Goal: Task Accomplishment & Management: Manage account settings

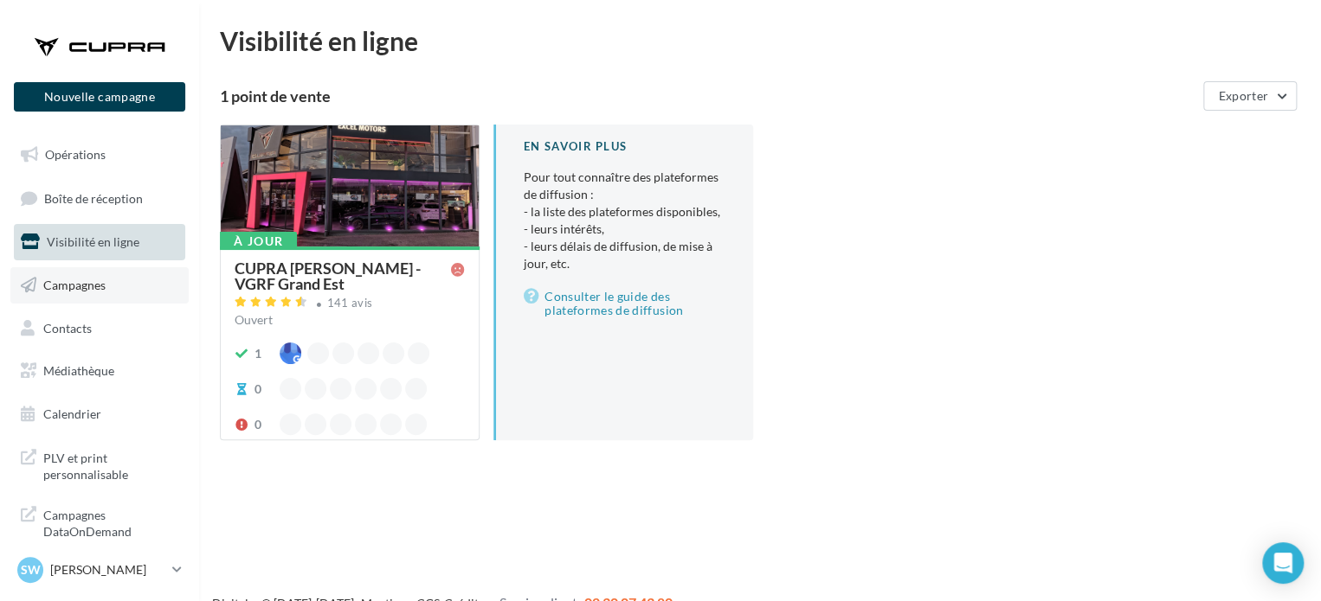
click at [97, 280] on span "Campagnes" at bounding box center [74, 285] width 62 height 15
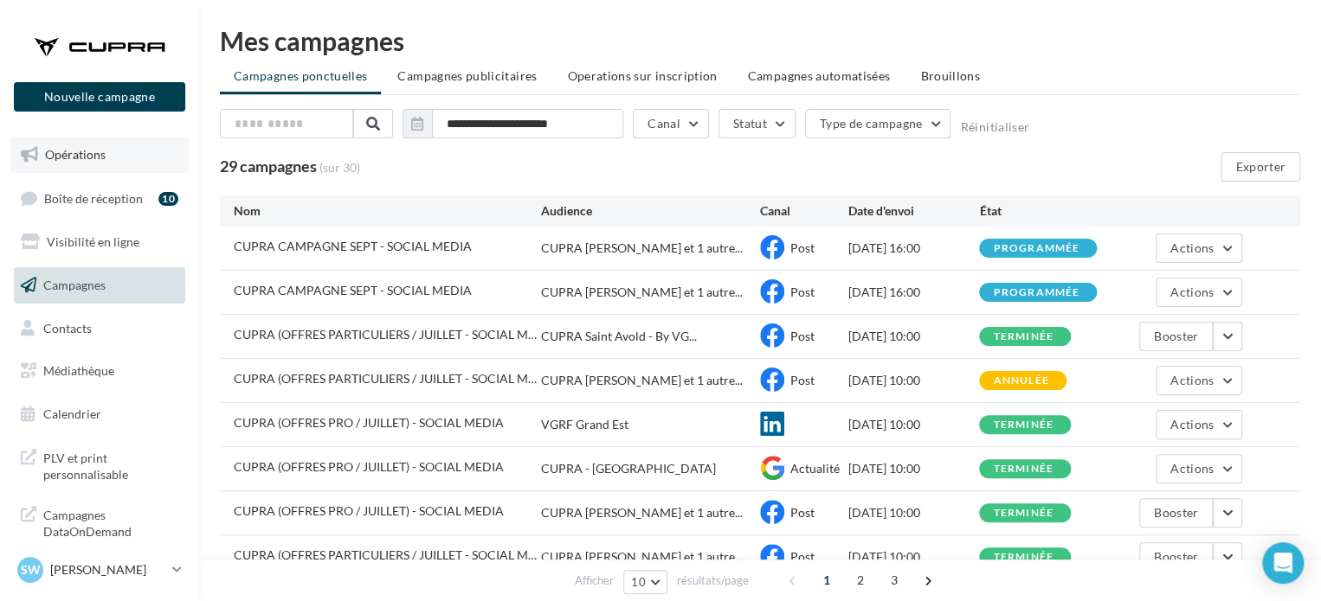
click at [83, 158] on span "Opérations" at bounding box center [75, 154] width 61 height 15
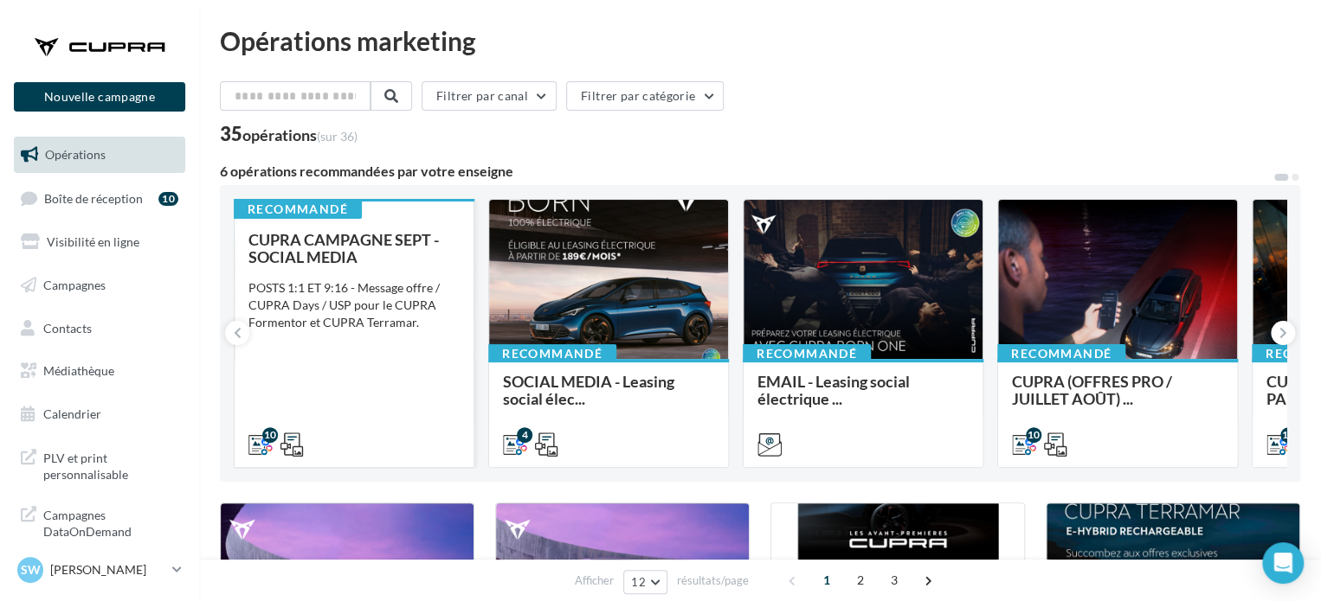
click at [393, 231] on span "CUPRA CAMPAGNE SEPT - SOCIAL MEDIA" at bounding box center [343, 248] width 190 height 36
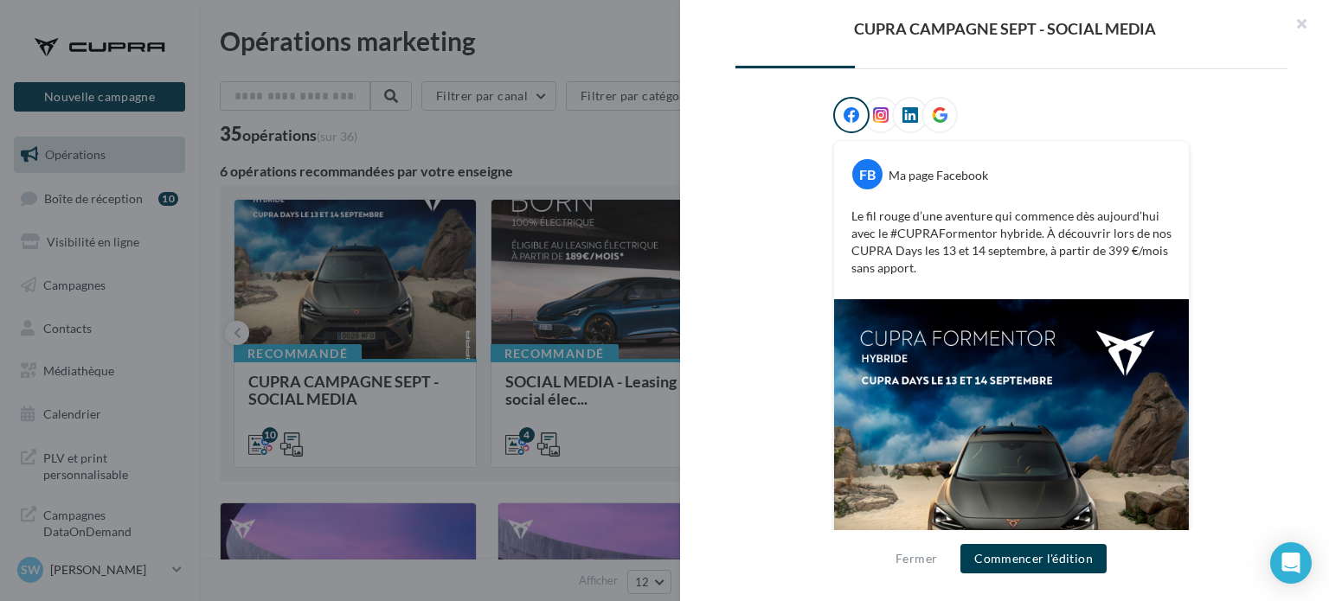
scroll to position [129, 0]
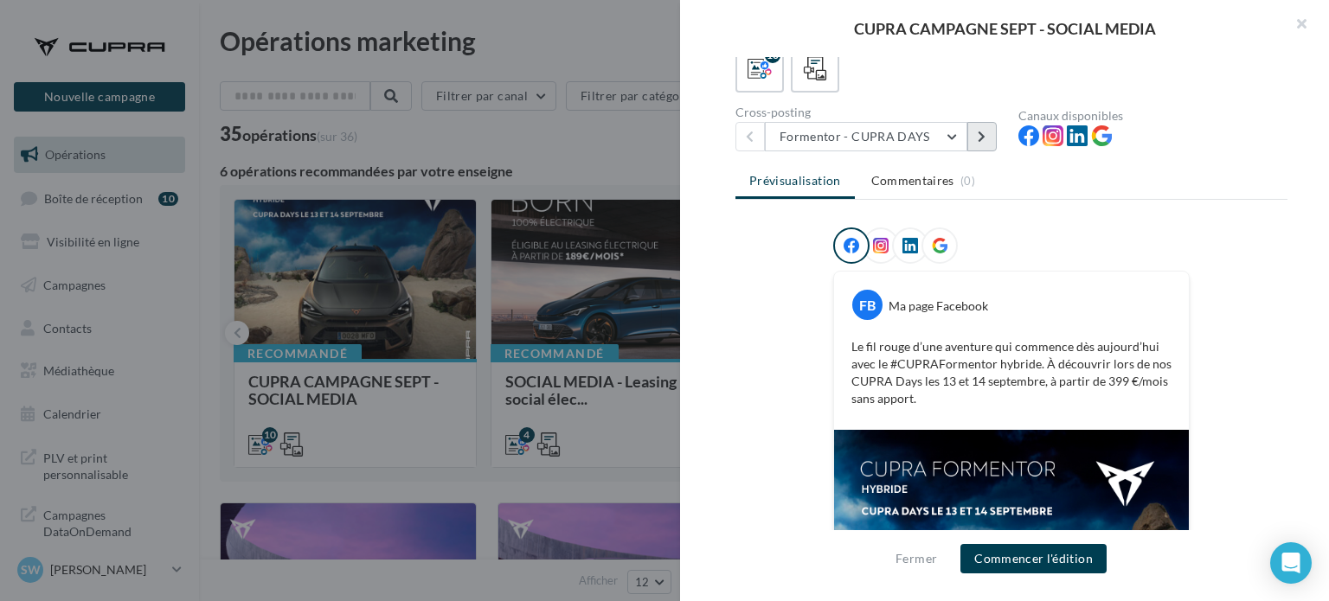
click at [977, 141] on button at bounding box center [982, 136] width 29 height 29
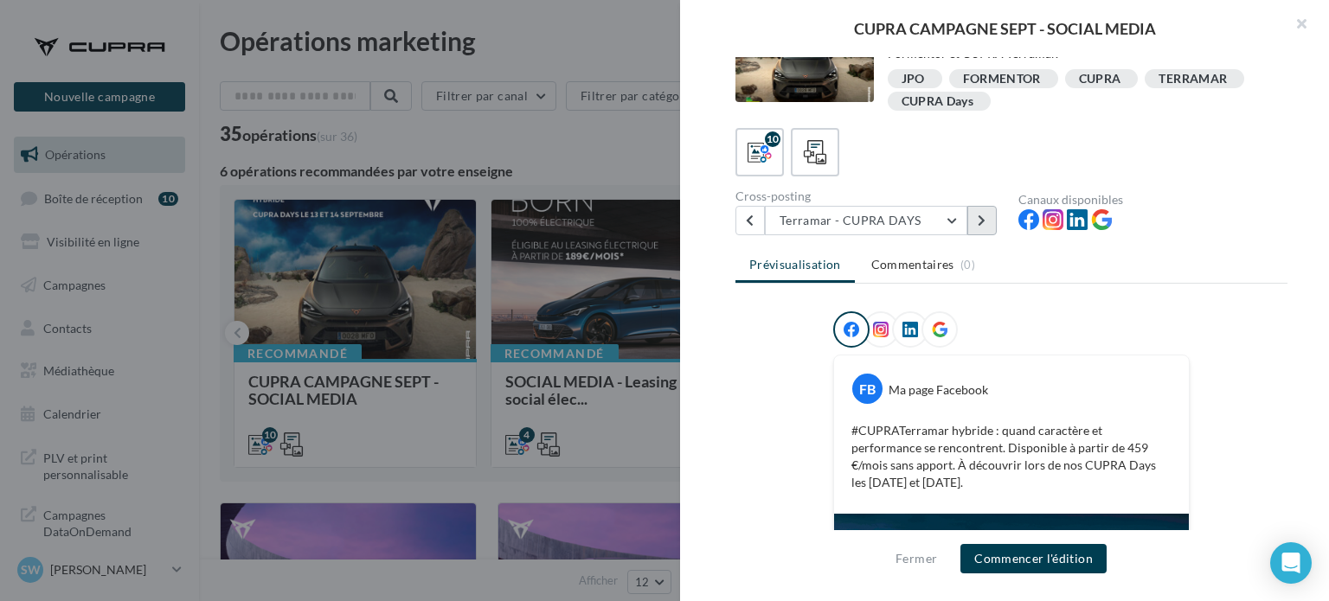
scroll to position [42, 0]
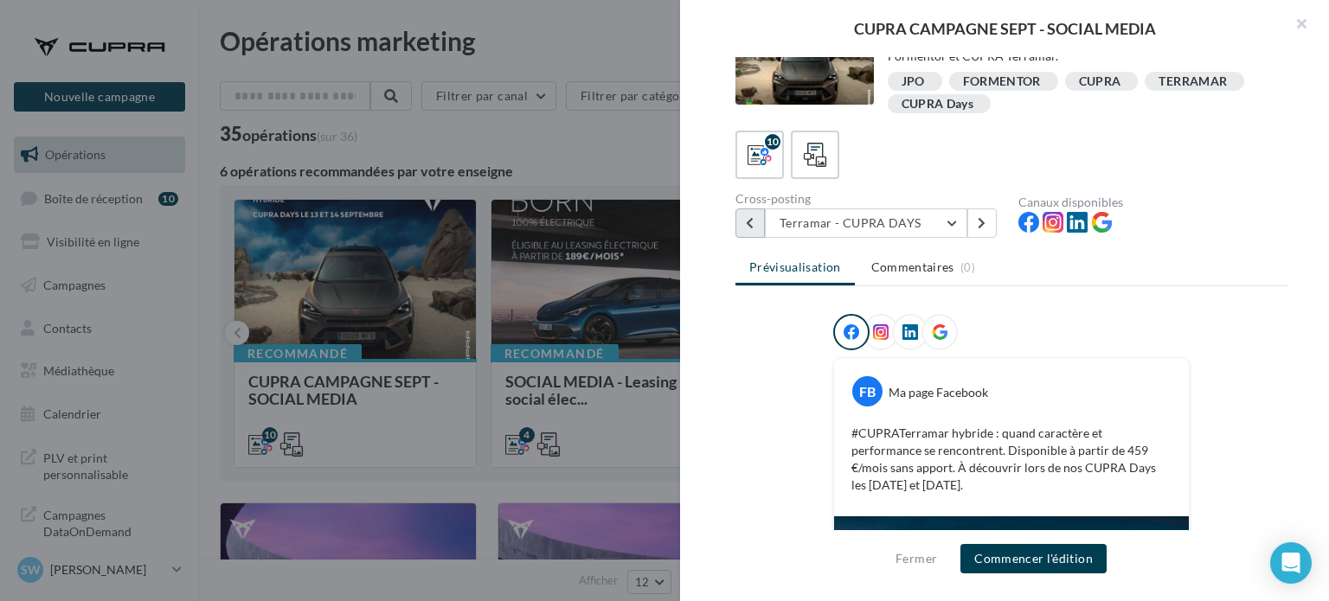
click at [755, 224] on button at bounding box center [750, 223] width 29 height 29
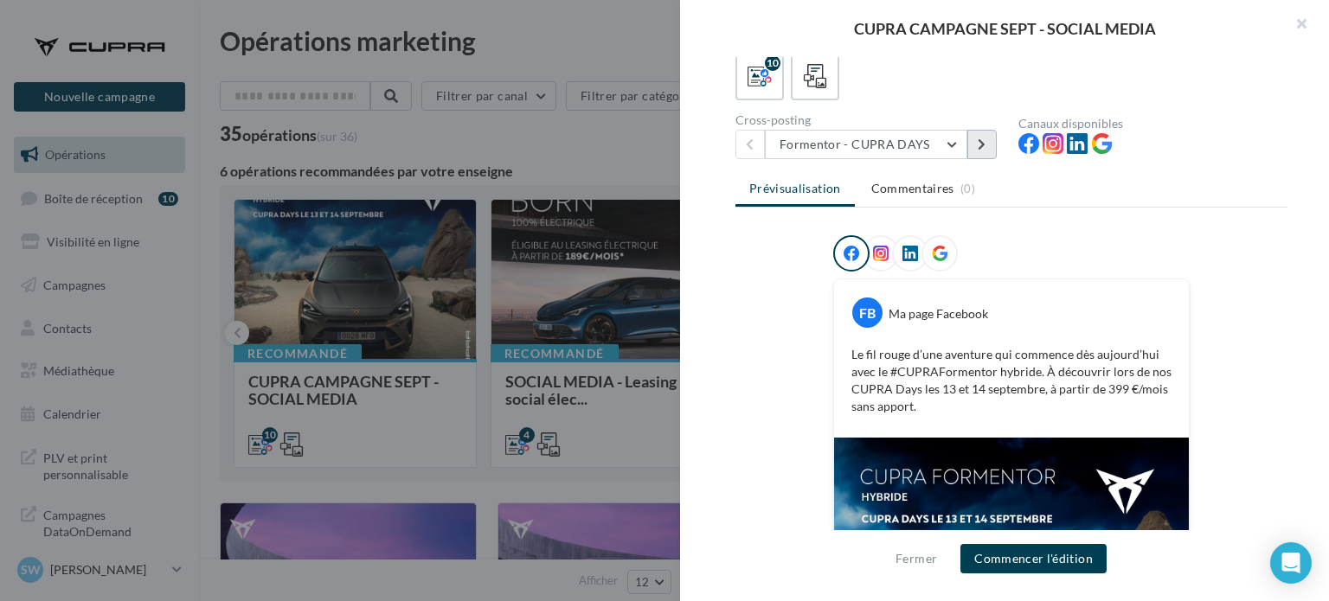
scroll to position [87, 0]
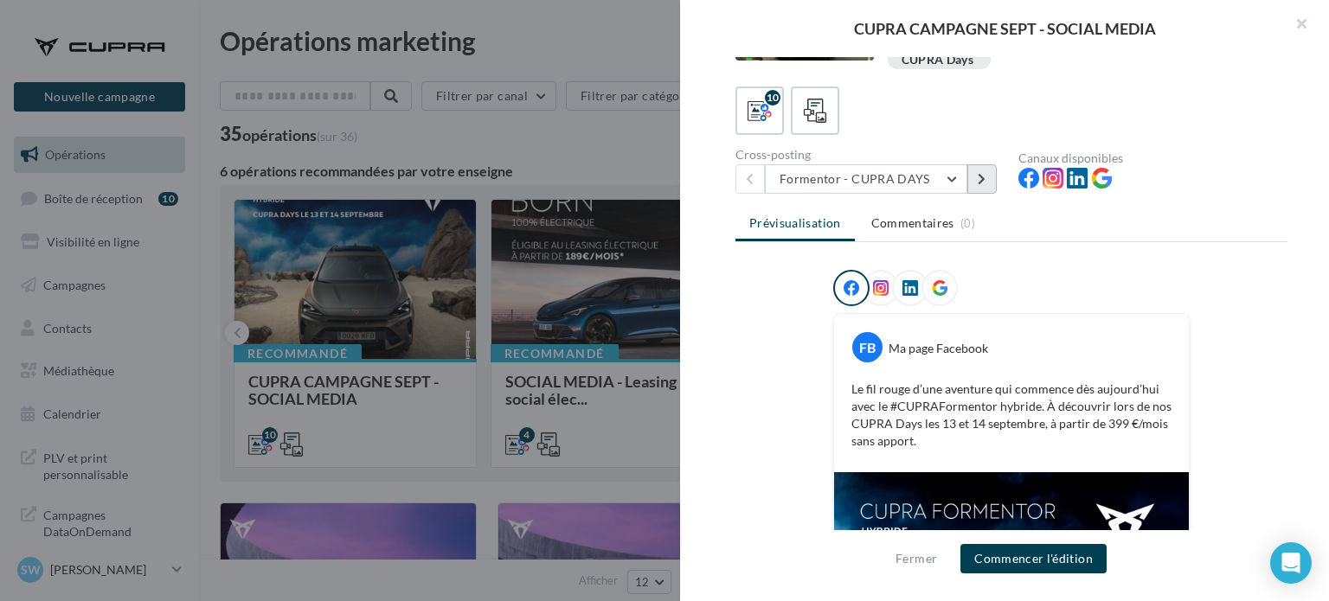
click at [975, 187] on button at bounding box center [982, 178] width 29 height 29
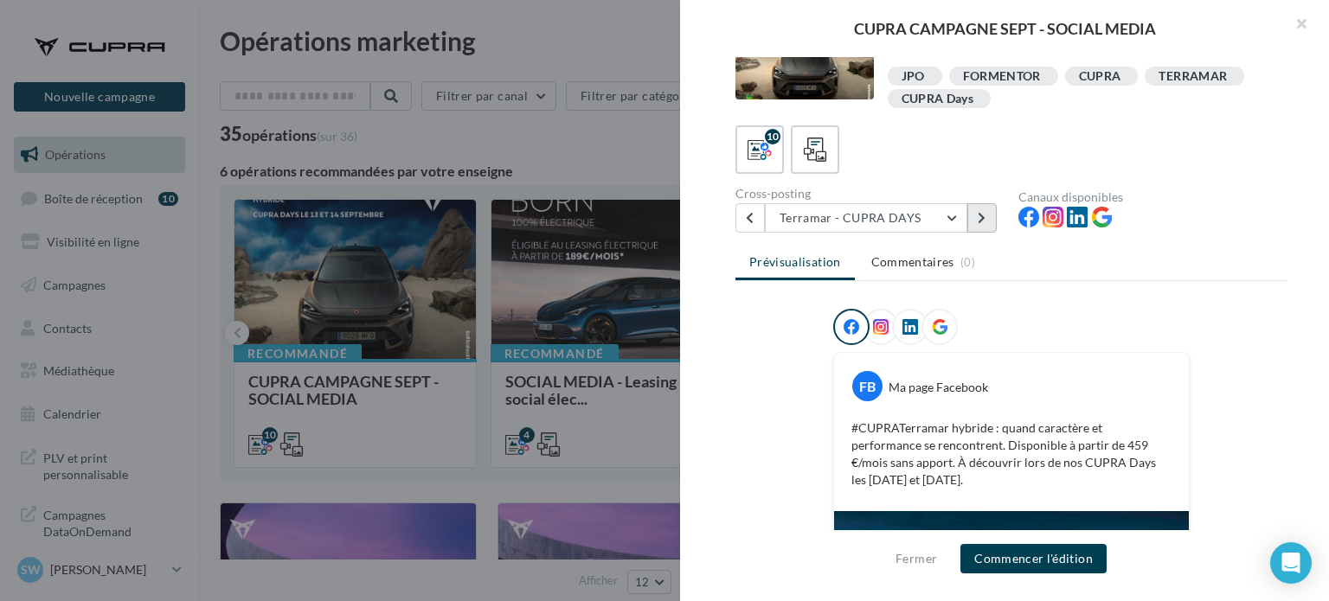
scroll to position [42, 0]
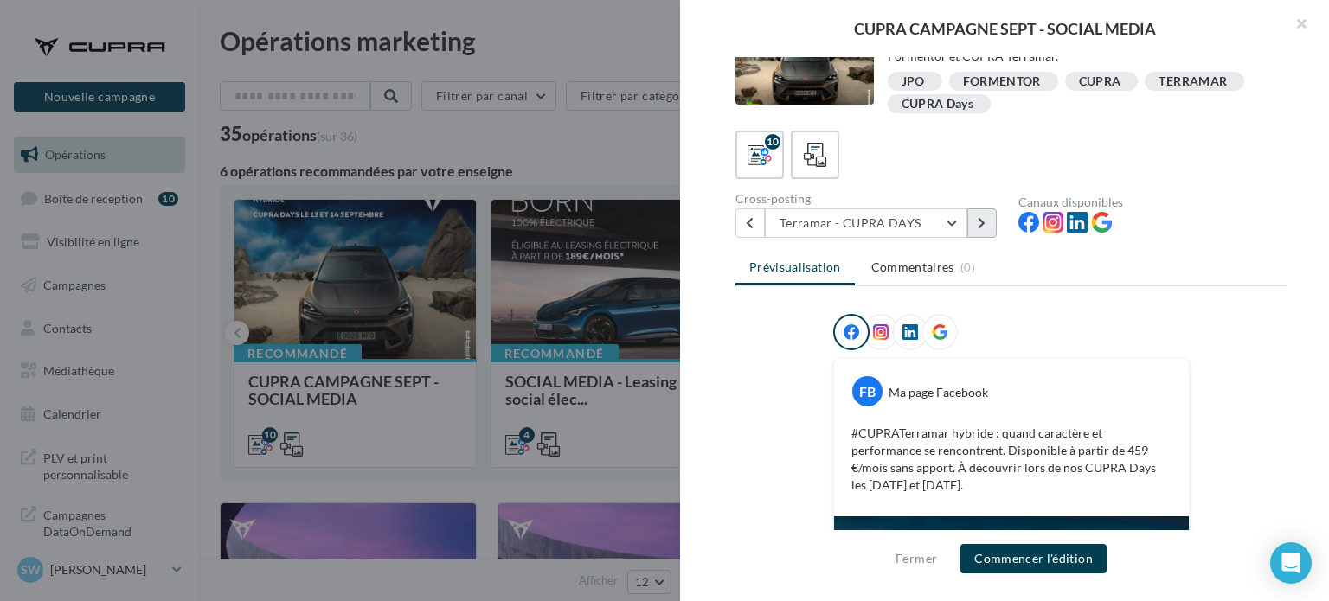
click at [985, 217] on icon at bounding box center [982, 223] width 8 height 12
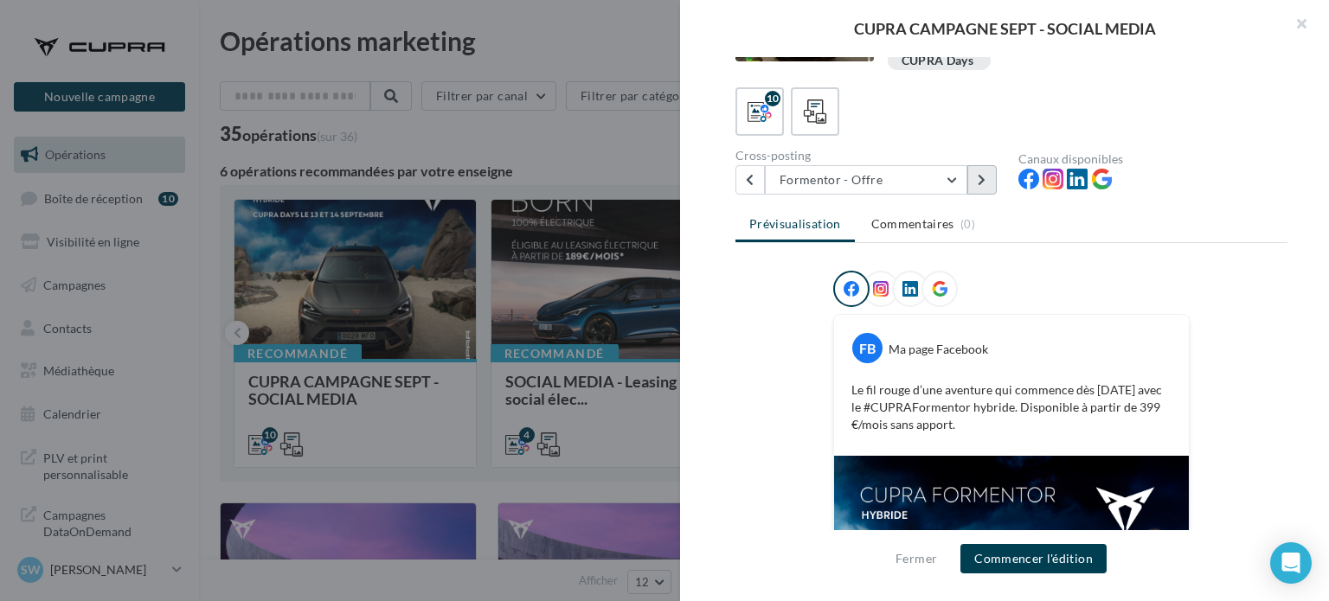
scroll to position [25, 0]
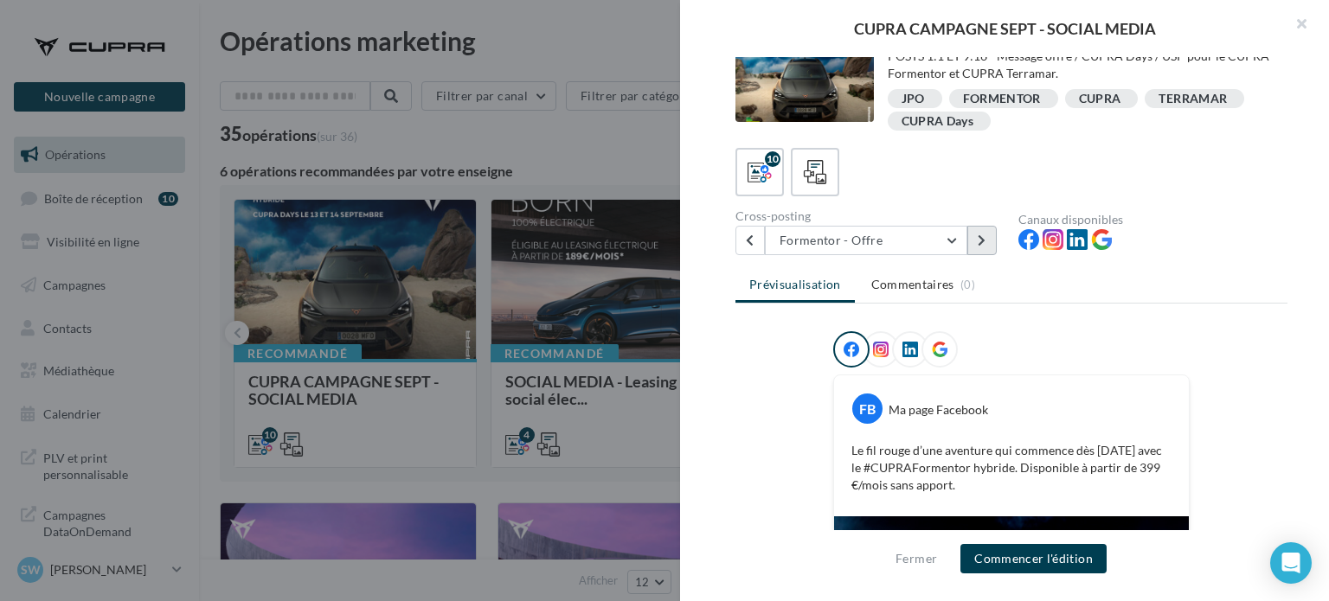
click at [983, 244] on icon at bounding box center [982, 241] width 8 height 12
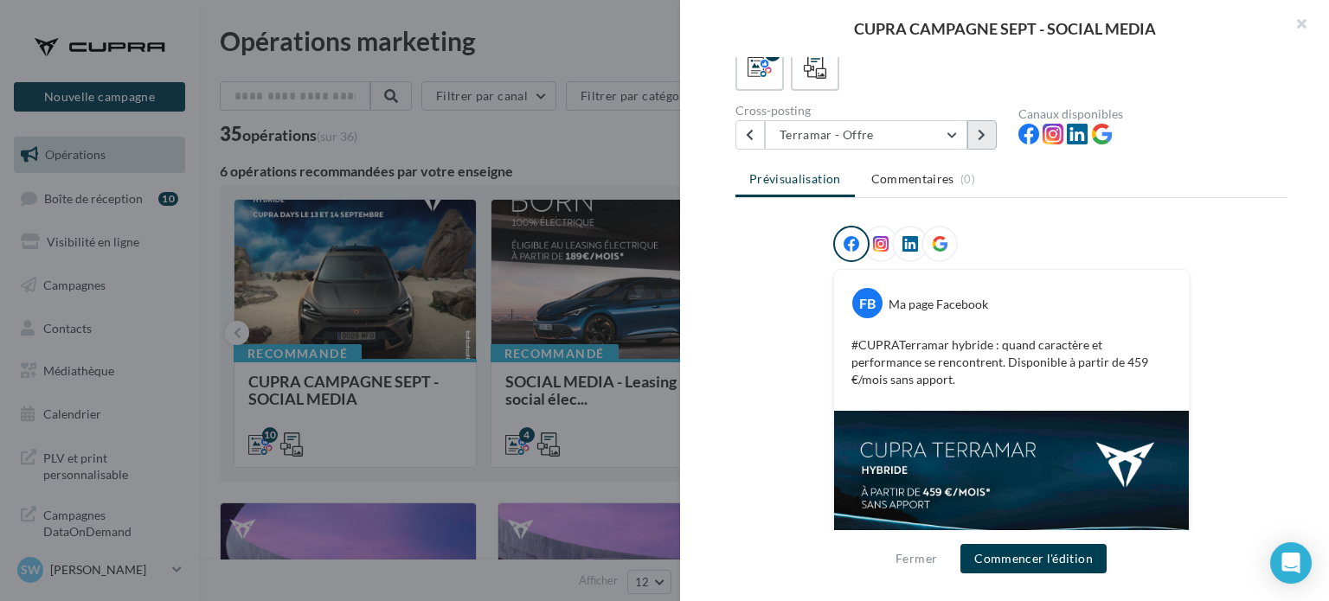
scroll to position [112, 0]
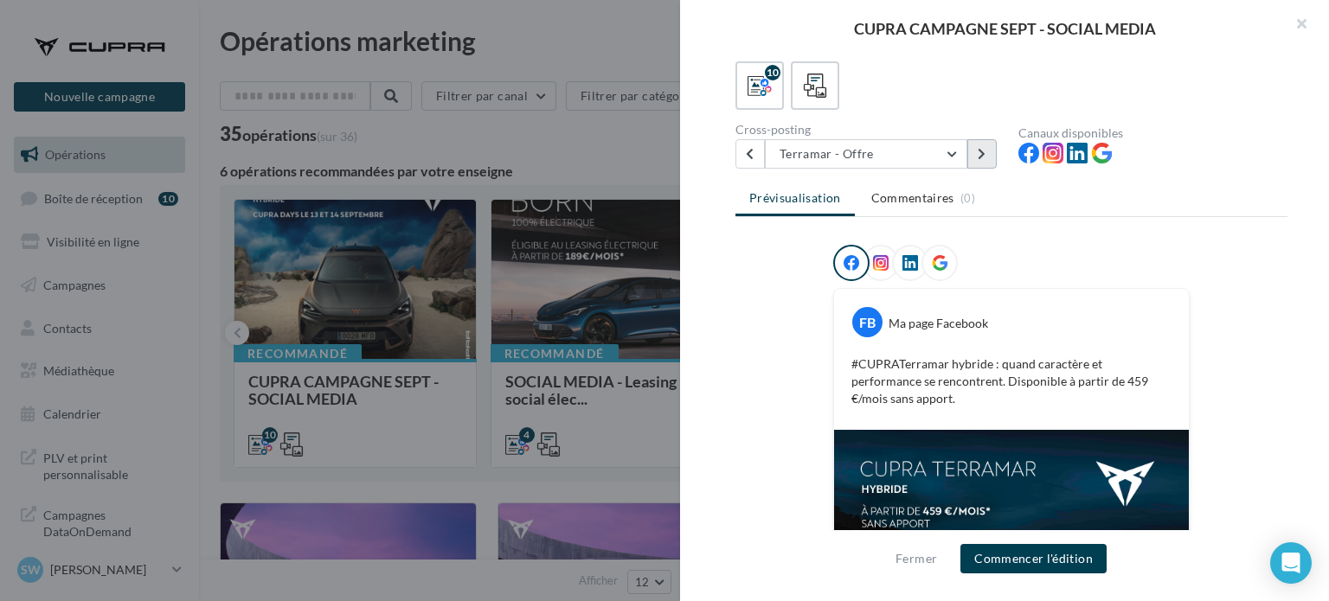
click at [987, 150] on button at bounding box center [982, 153] width 29 height 29
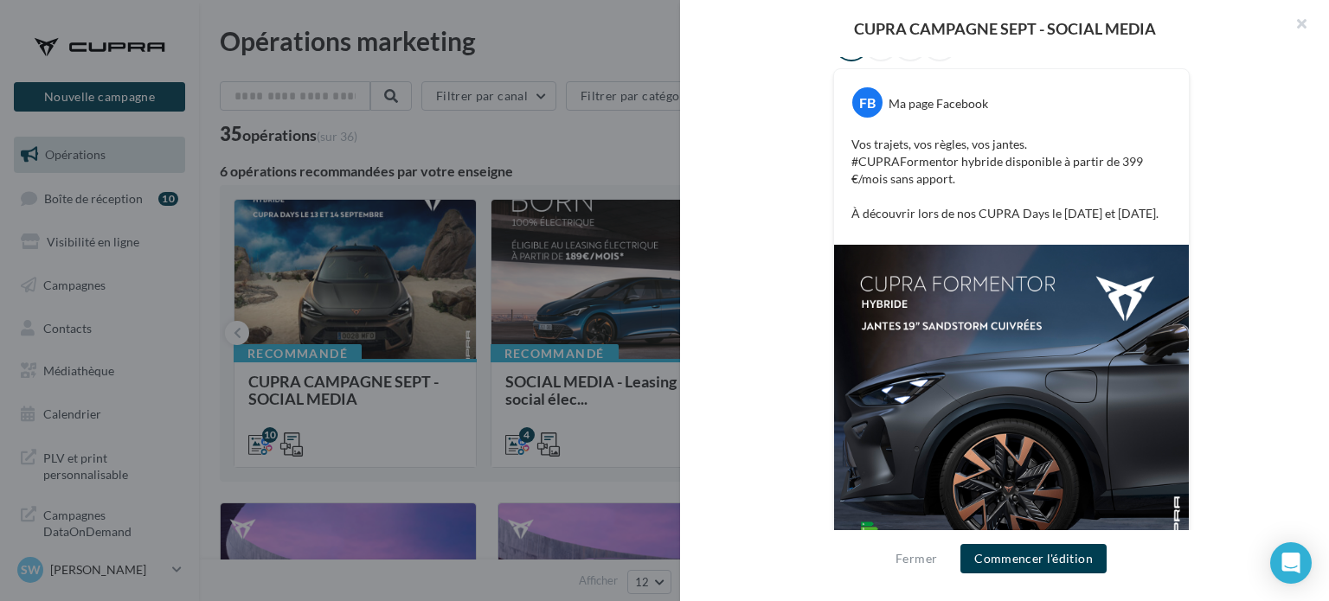
scroll to position [405, 0]
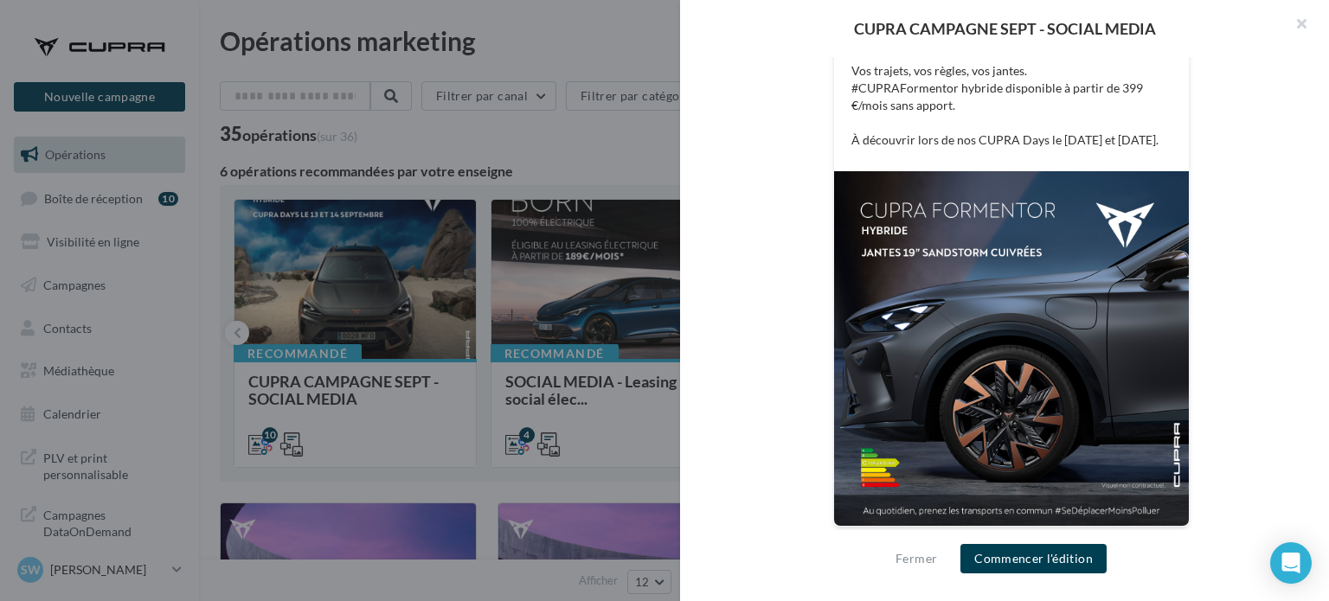
click at [630, 151] on div at bounding box center [664, 300] width 1329 height 601
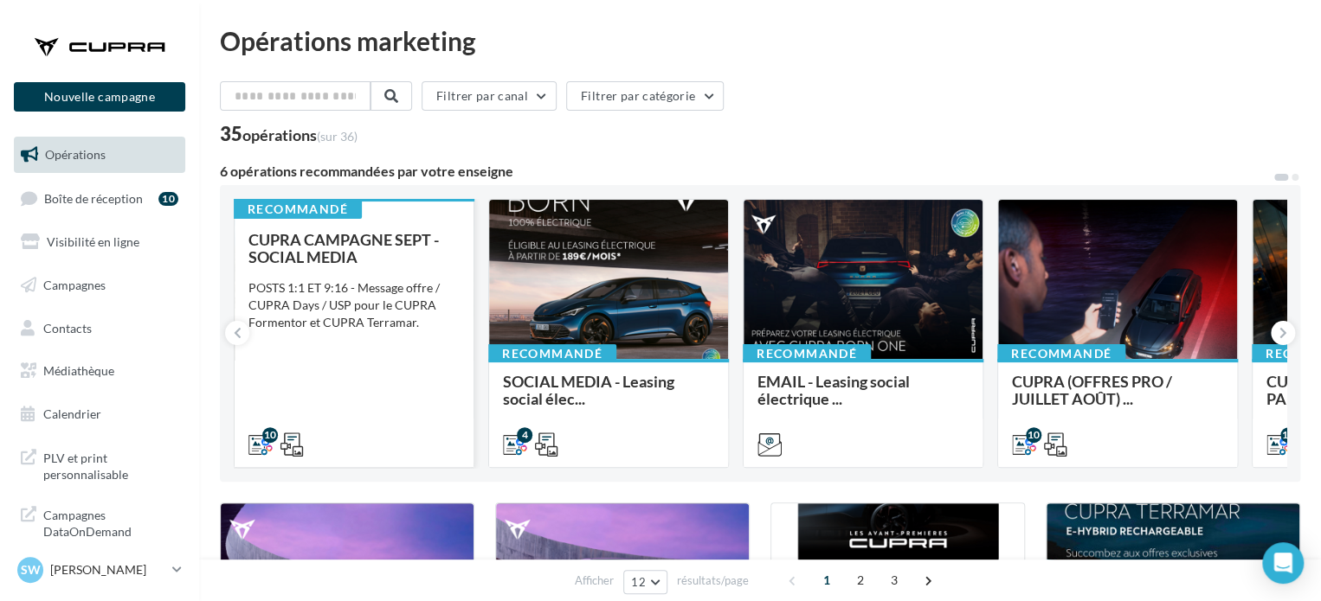
click at [413, 375] on div "CUPRA CAMPAGNE SEPT - SOCIAL MEDIA POSTS 1:1 ET 9:16 - Message offre / CUPRA Da…" at bounding box center [353, 341] width 211 height 221
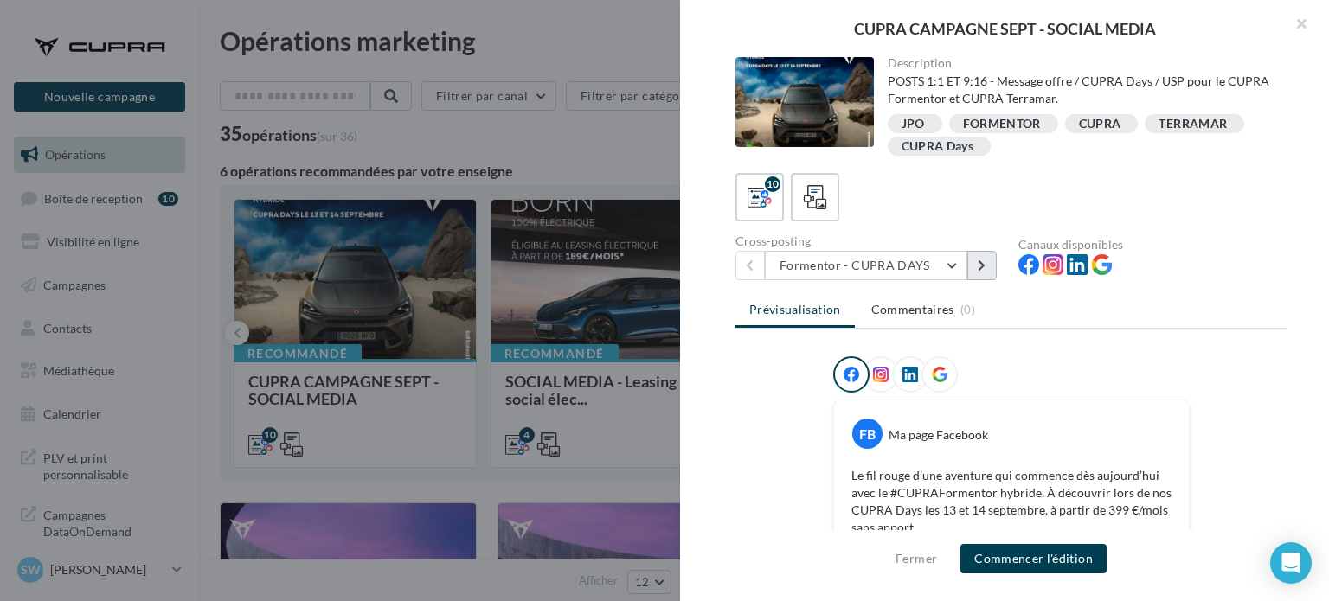
click at [976, 271] on button at bounding box center [982, 265] width 29 height 29
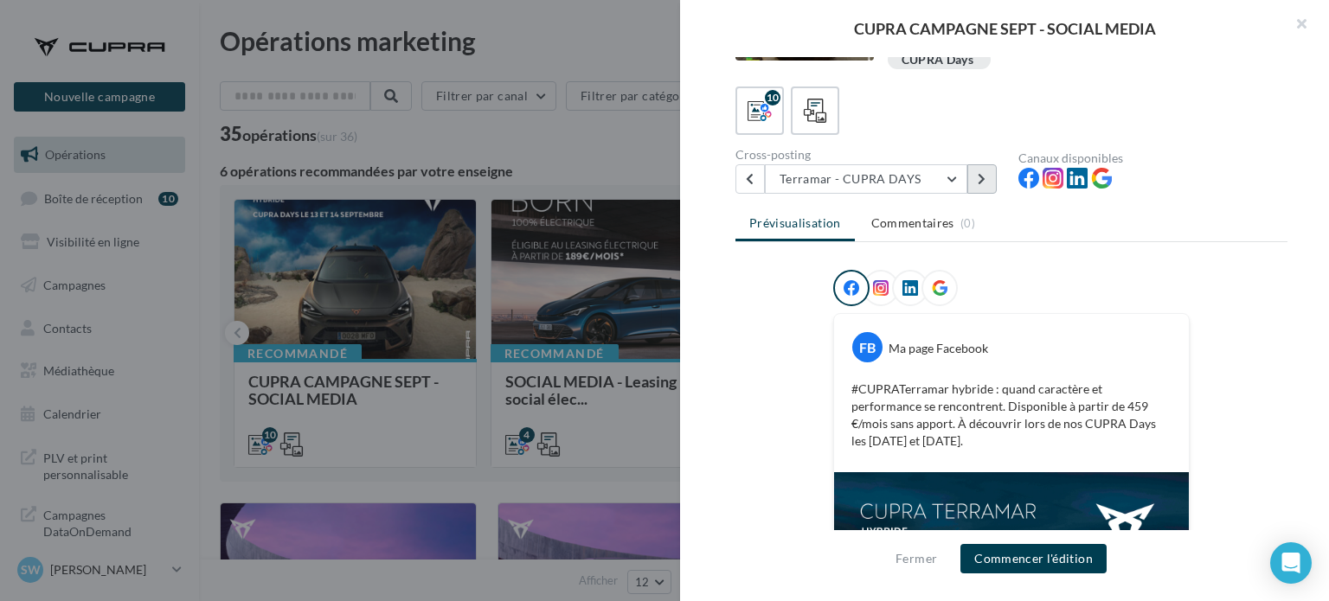
scroll to position [87, 0]
click at [761, 193] on button at bounding box center [750, 178] width 29 height 29
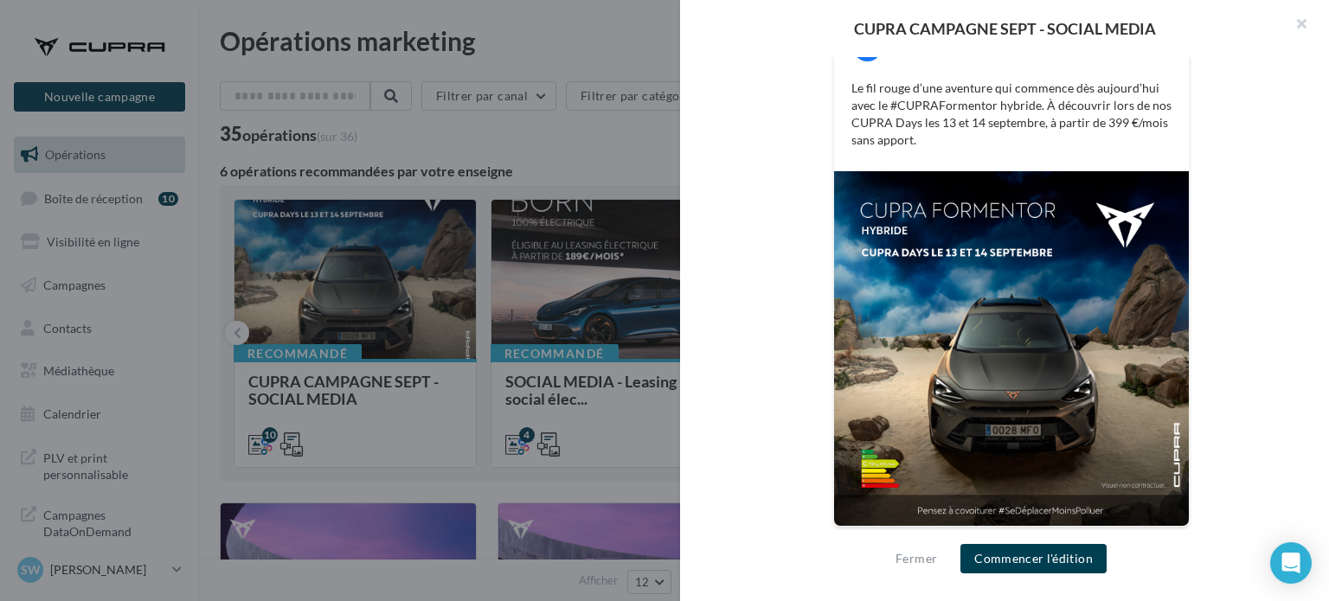
scroll to position [128, 0]
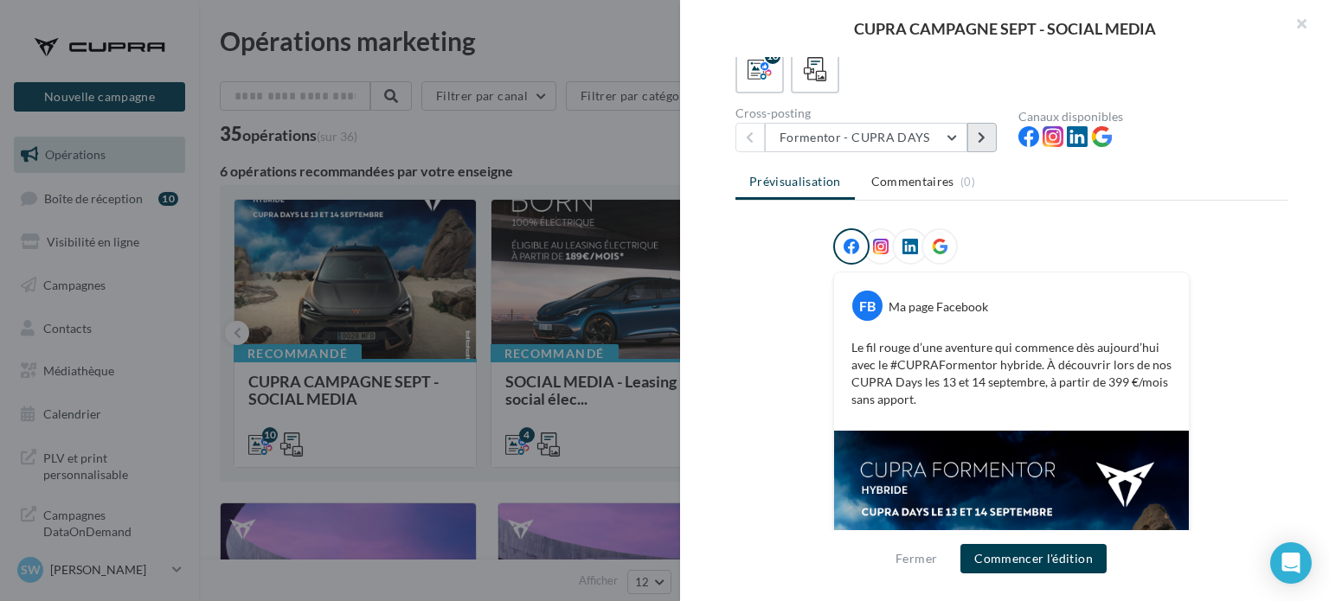
click at [985, 132] on icon at bounding box center [982, 138] width 8 height 12
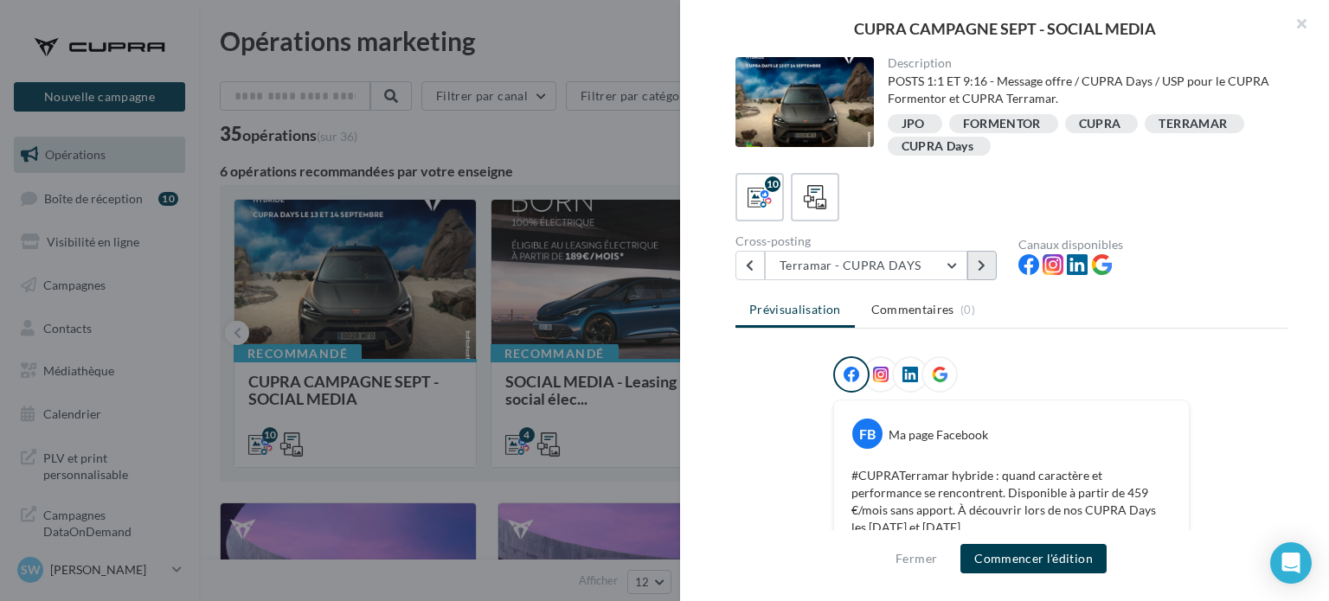
click at [987, 260] on button at bounding box center [982, 265] width 29 height 29
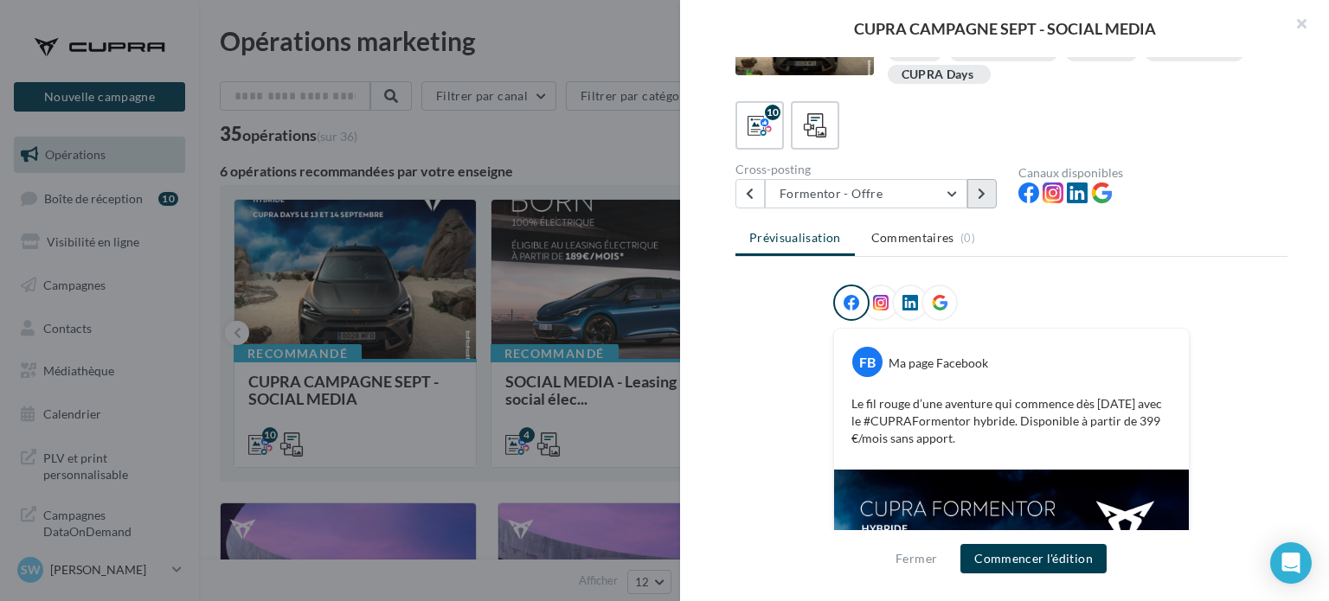
scroll to position [34, 0]
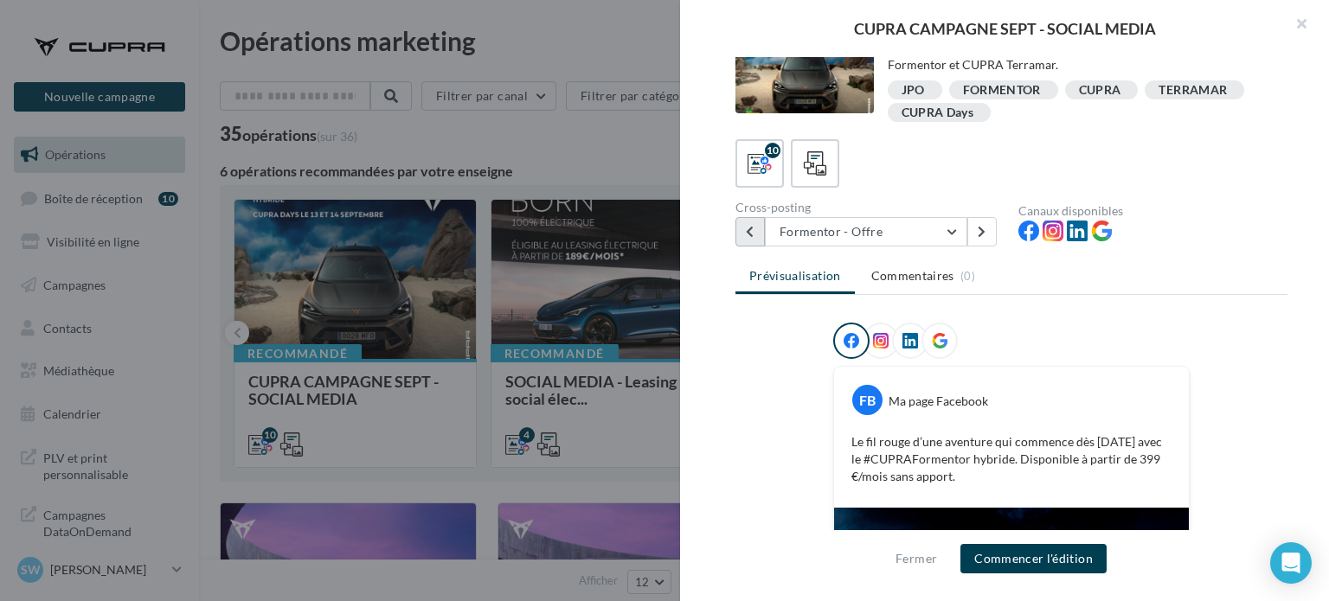
click at [746, 231] on icon at bounding box center [750, 232] width 8 height 12
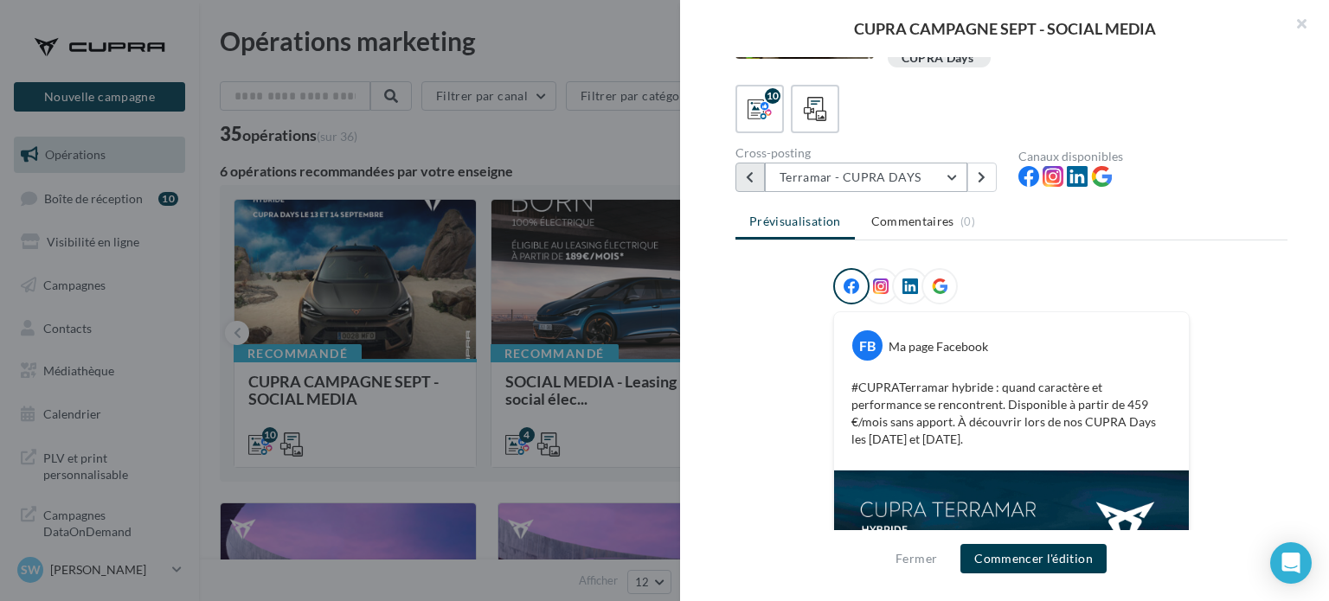
scroll to position [87, 0]
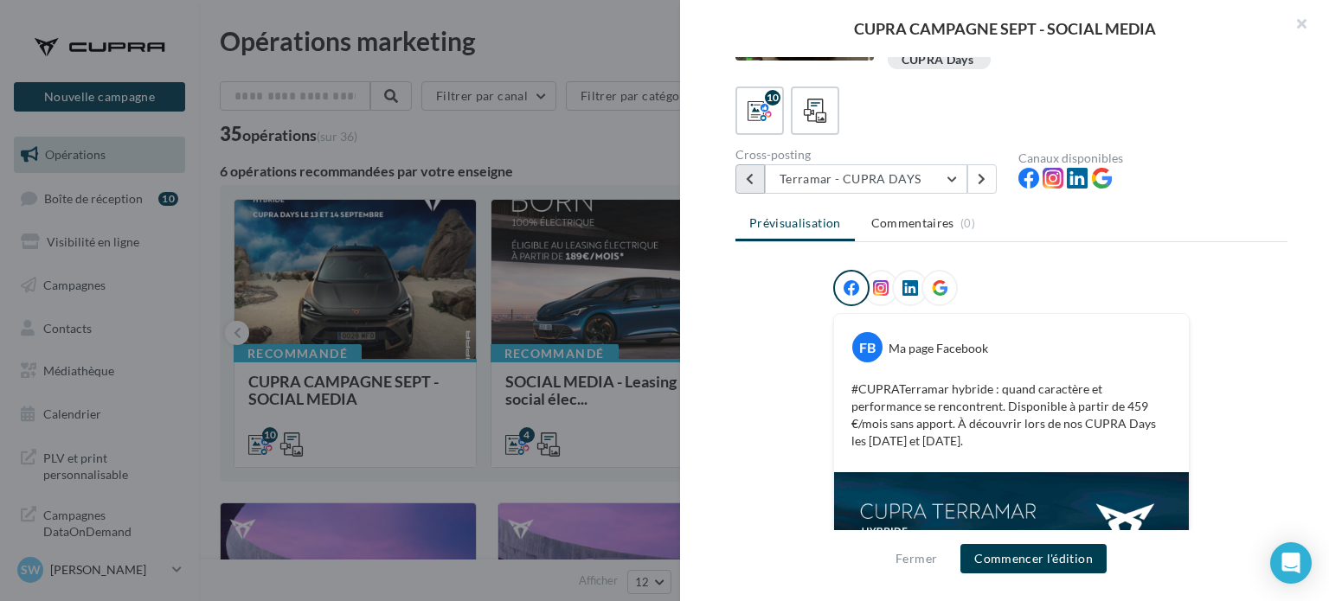
click at [757, 180] on button at bounding box center [750, 178] width 29 height 29
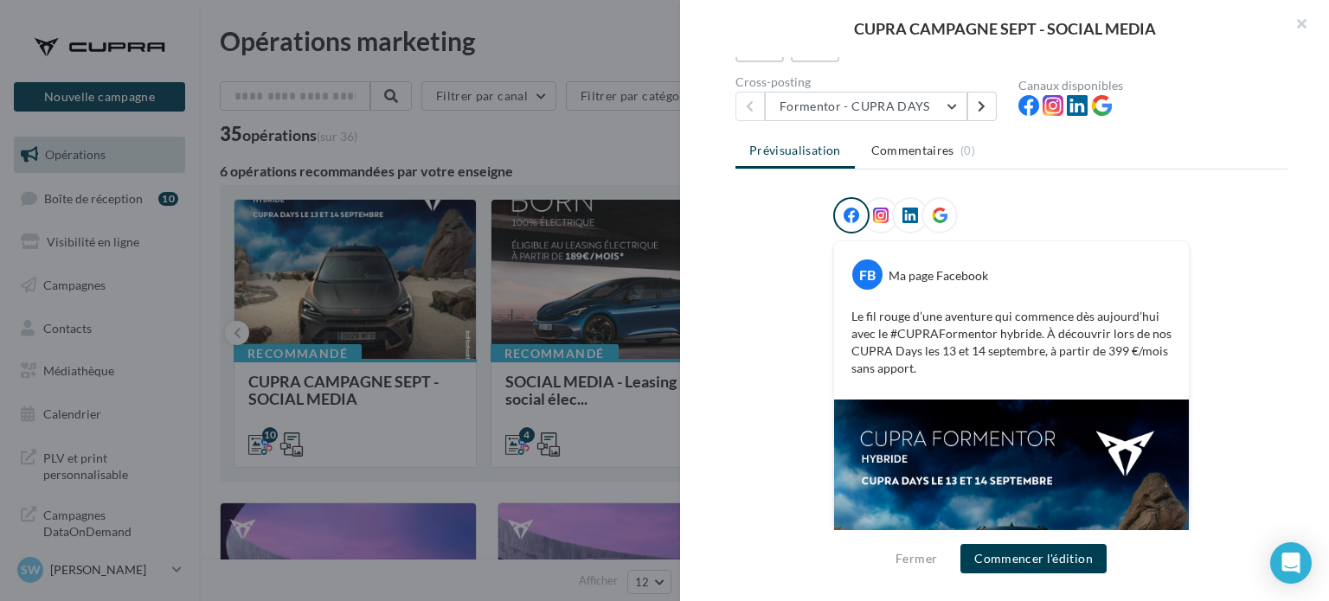
scroll to position [0, 0]
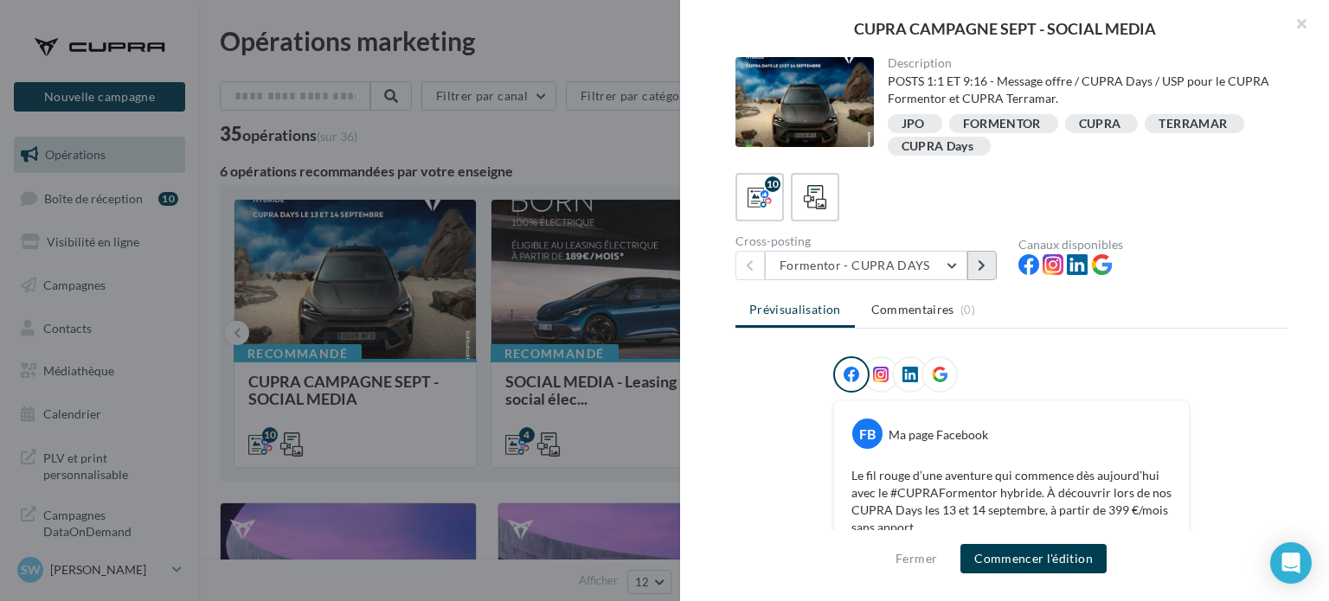
click at [978, 267] on icon at bounding box center [982, 266] width 8 height 12
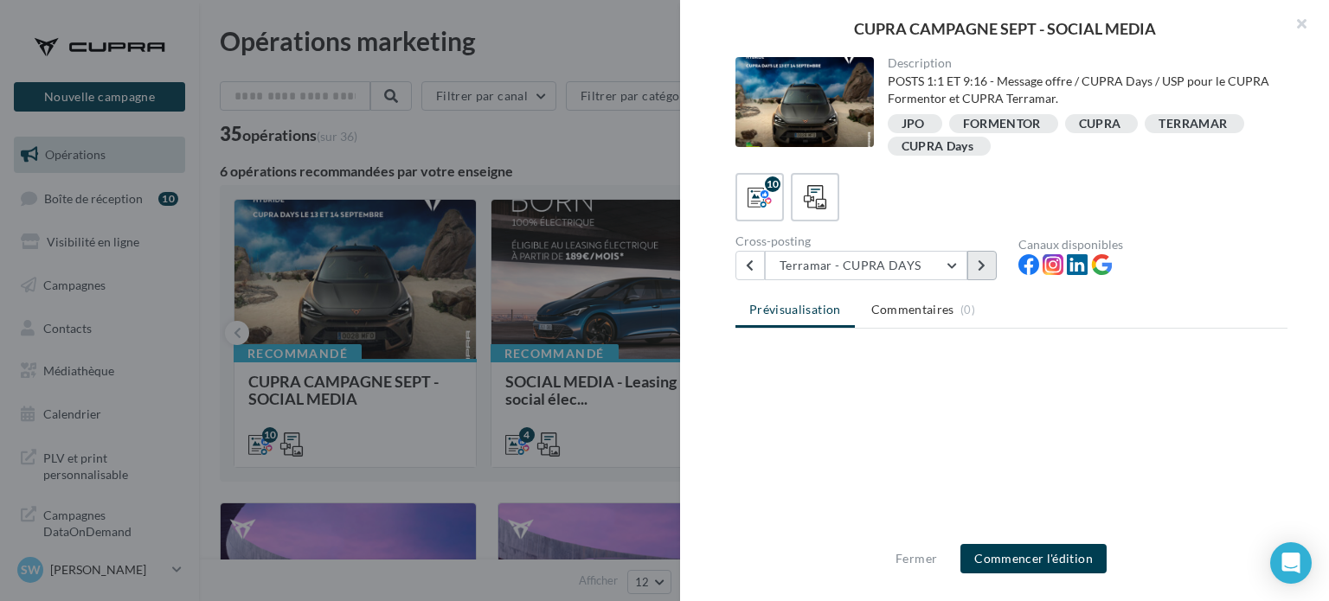
click at [978, 267] on icon at bounding box center [982, 266] width 8 height 12
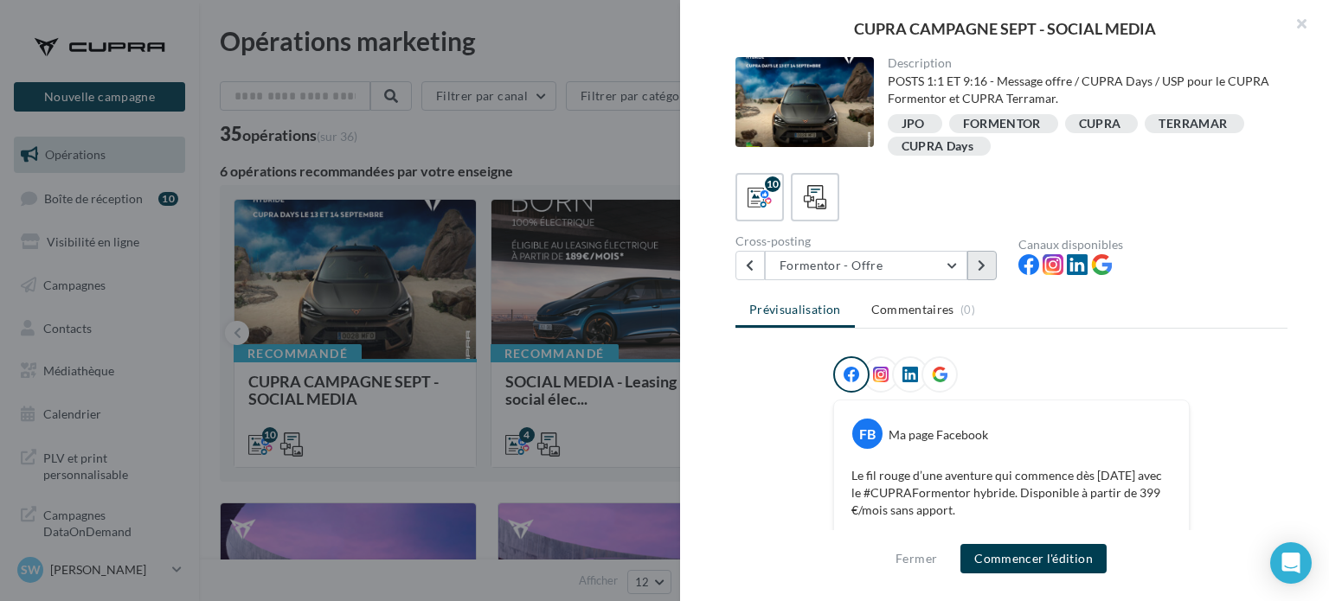
click at [981, 266] on icon at bounding box center [982, 266] width 8 height 12
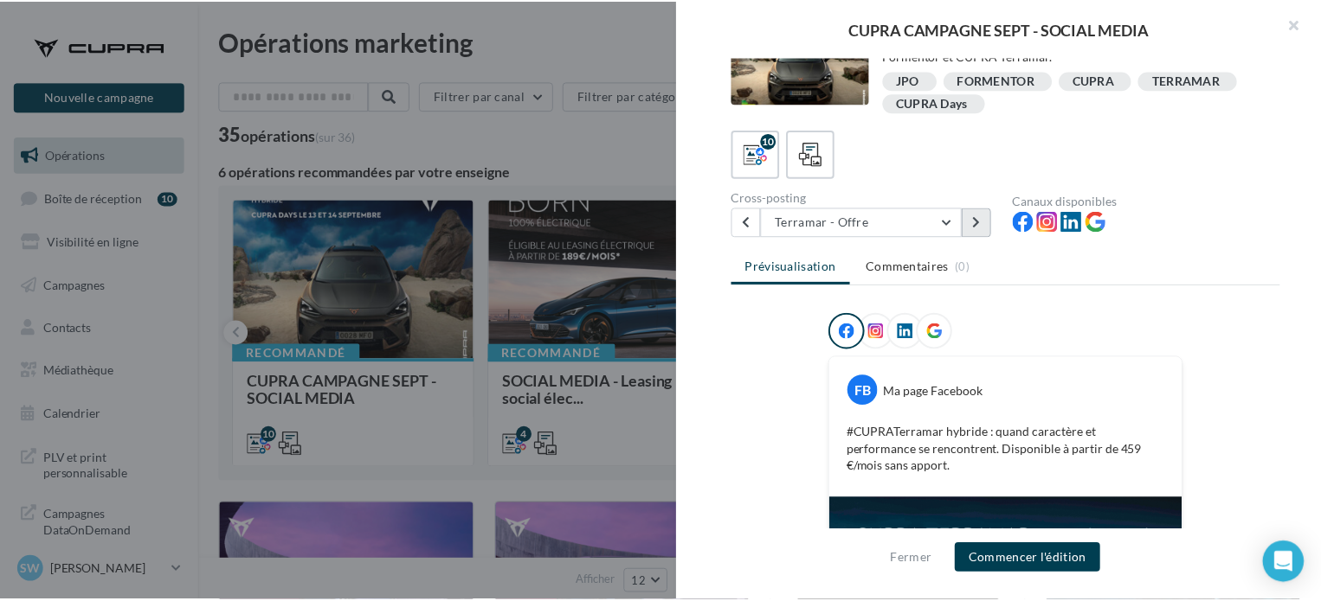
scroll to position [25, 0]
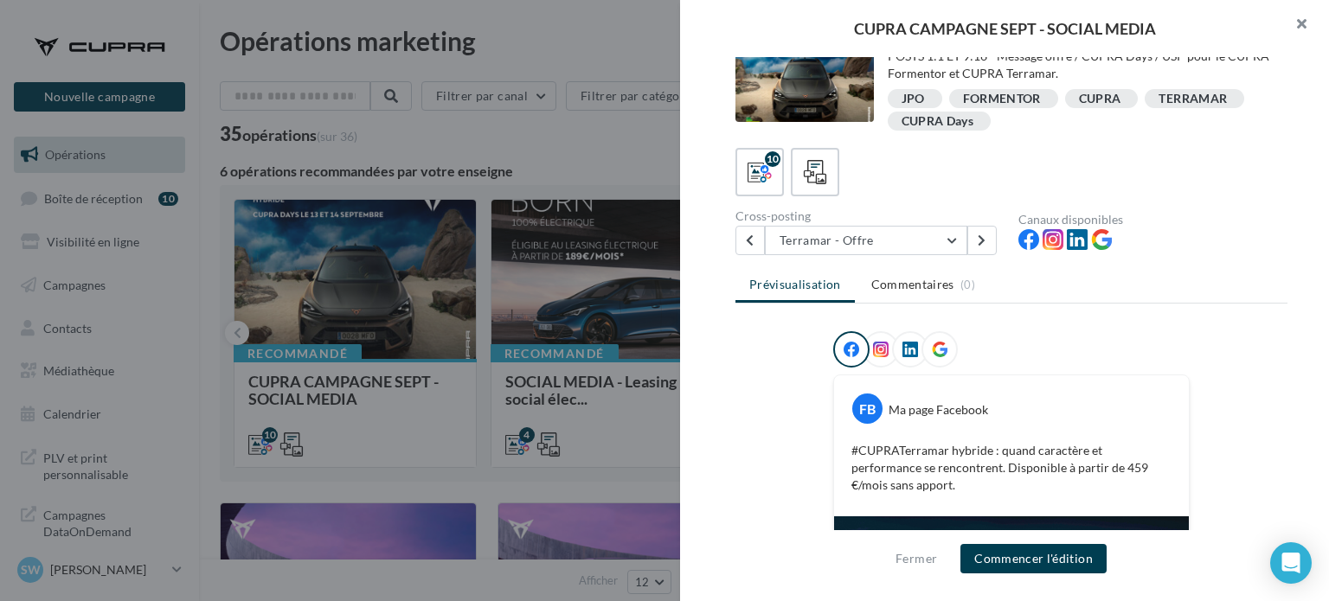
click at [1305, 23] on button "button" at bounding box center [1294, 26] width 69 height 52
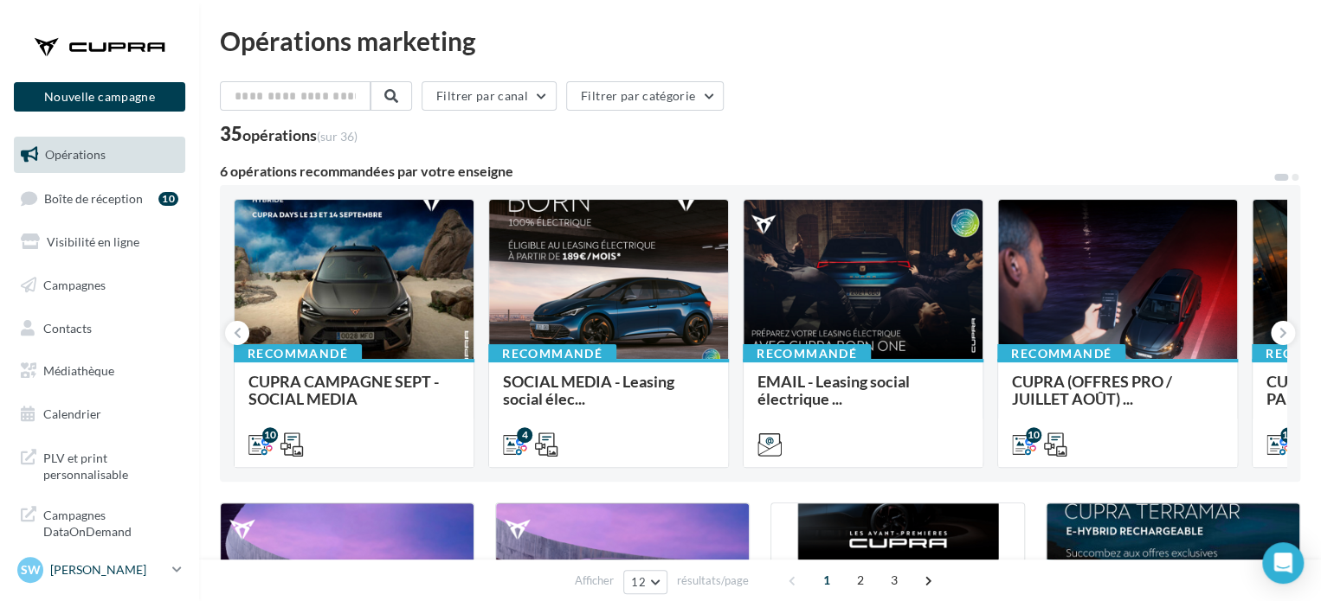
click at [138, 563] on p "[PERSON_NAME]" at bounding box center [107, 570] width 115 height 17
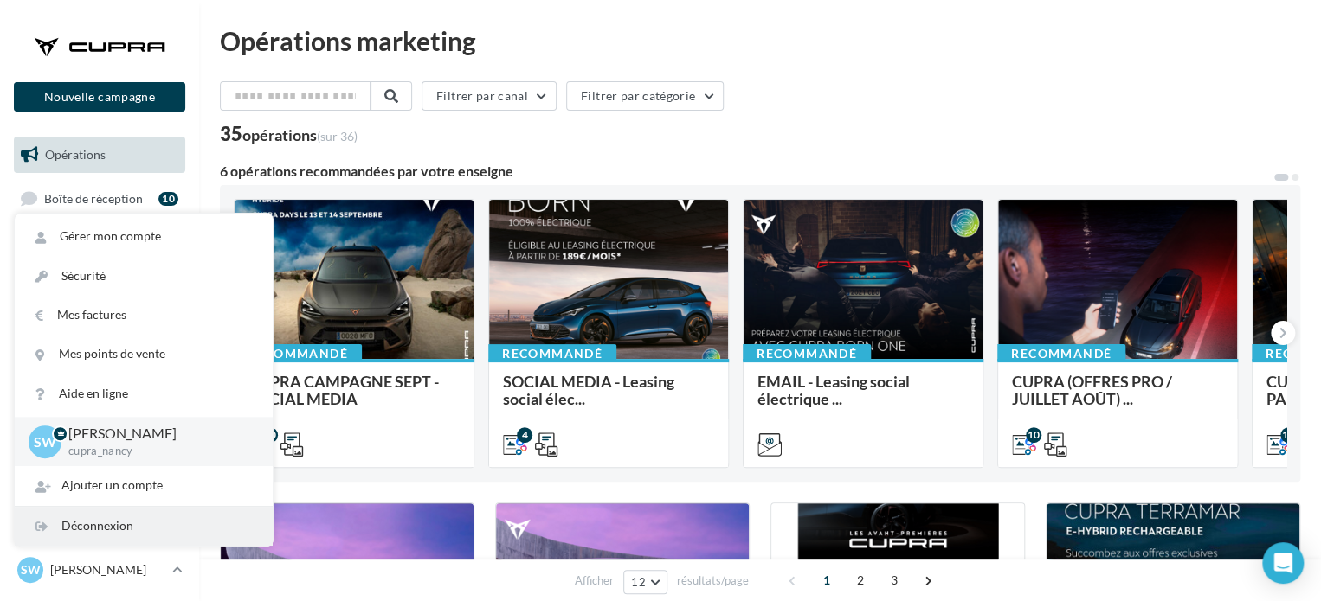
click at [164, 528] on div "Déconnexion" at bounding box center [144, 526] width 258 height 39
